Goal: Information Seeking & Learning: Learn about a topic

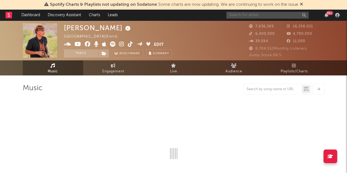
click at [263, 15] on input "text" at bounding box center [267, 15] width 82 height 7
type input "glo"
select select "6m"
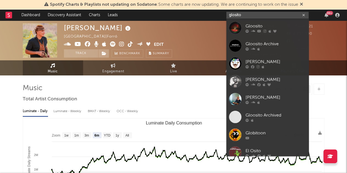
type input "glosito"
click at [255, 24] on div "Gloosito" at bounding box center [275, 26] width 60 height 7
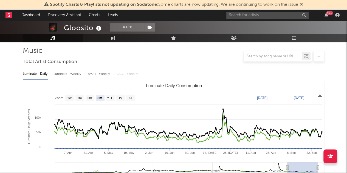
scroll to position [82, 0]
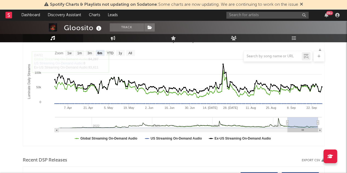
click at [119, 54] on div at bounding box center [173, 56] width 301 height 11
click at [121, 52] on div at bounding box center [173, 56] width 301 height 11
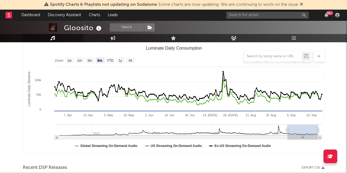
scroll to position [27, 0]
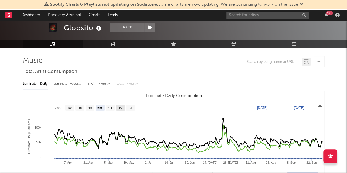
click at [121, 107] on text "1y" at bounding box center [120, 108] width 4 height 4
select select "1y"
type input "[DATE]"
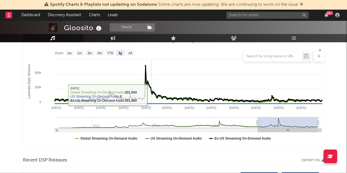
scroll to position [0, 0]
